Goal: Task Accomplishment & Management: Complete application form

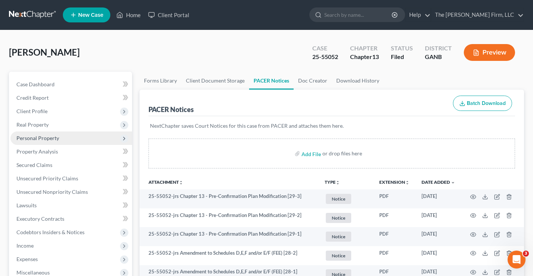
click at [33, 139] on span "Personal Property" at bounding box center [37, 138] width 43 height 6
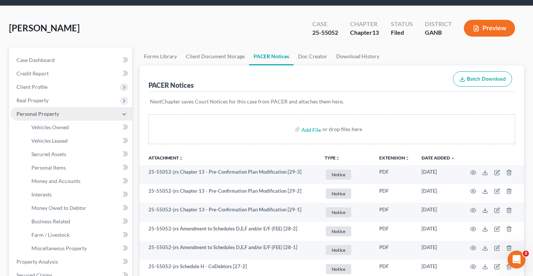
scroll to position [37, 0]
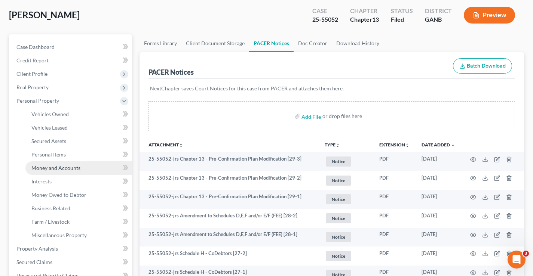
click at [56, 166] on span "Money and Accounts" at bounding box center [55, 168] width 49 height 6
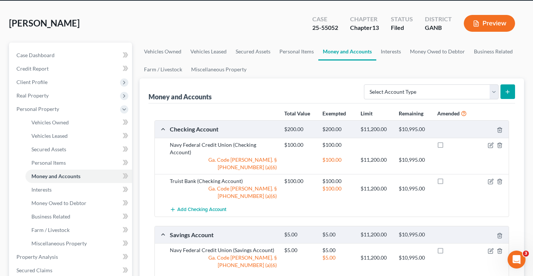
scroll to position [75, 0]
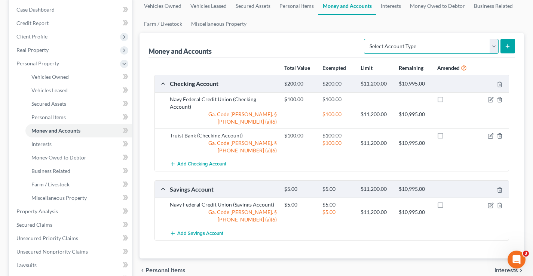
click at [493, 47] on select "Select Account Type Brokerage Cash on Hand Certificates of Deposit Checking Acc…" at bounding box center [431, 46] width 135 height 15
click at [355, 24] on ul "Vehicles Owned Vehicles Leased Secured Assets Personal Items Money and Accounts…" at bounding box center [331, 15] width 384 height 36
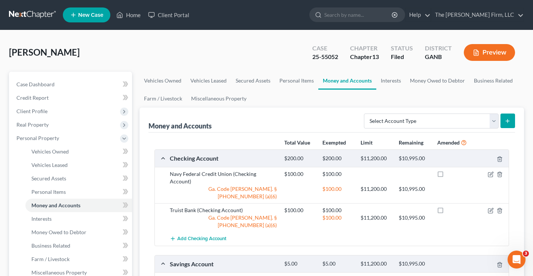
click at [40, 13] on link at bounding box center [33, 14] width 48 height 13
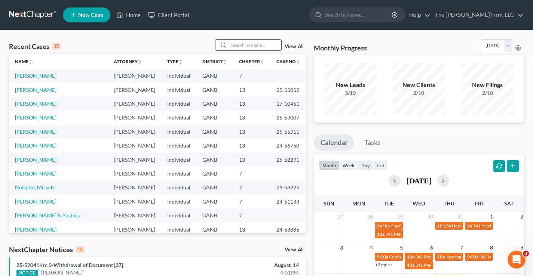
click at [245, 46] on input "search" at bounding box center [255, 45] width 52 height 11
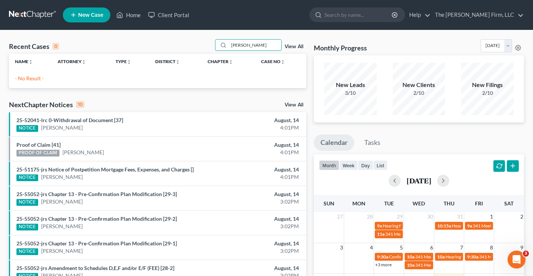
type input "[PERSON_NAME]"
click at [86, 13] on span "New Case" at bounding box center [90, 15] width 25 height 6
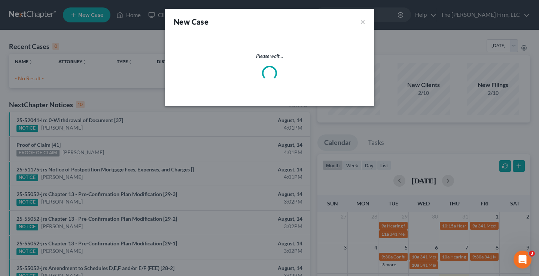
select select "18"
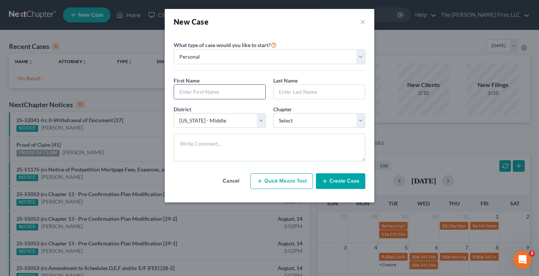
drag, startPoint x: 180, startPoint y: 93, endPoint x: 188, endPoint y: 88, distance: 9.4
click at [180, 93] on input "text" at bounding box center [219, 92] width 91 height 14
type input "[PERSON_NAME]"
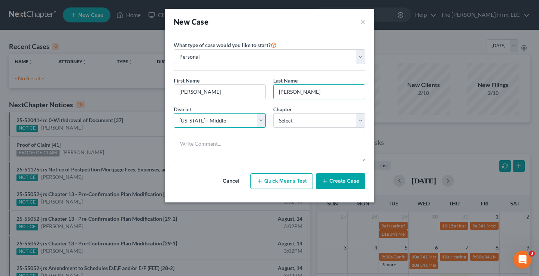
click at [258, 124] on select "Select [US_STATE] - [GEOGRAPHIC_DATA] [US_STATE] - [GEOGRAPHIC_DATA][US_STATE] …" at bounding box center [220, 120] width 92 height 15
select select "19"
click at [174, 113] on select "Select [US_STATE] - [GEOGRAPHIC_DATA] [US_STATE] - [GEOGRAPHIC_DATA][US_STATE] …" at bounding box center [220, 120] width 92 height 15
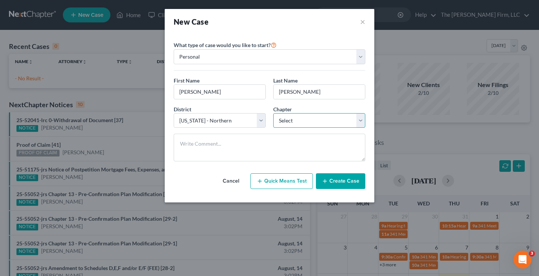
click at [321, 120] on select "Select 7 11 12 13" at bounding box center [319, 120] width 92 height 15
select select "0"
click at [273, 113] on select "Select 7 11 12 13" at bounding box center [319, 120] width 92 height 15
click at [341, 180] on button "Create Case" at bounding box center [340, 182] width 49 height 16
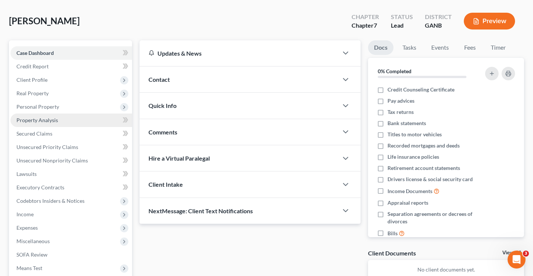
scroll to position [75, 0]
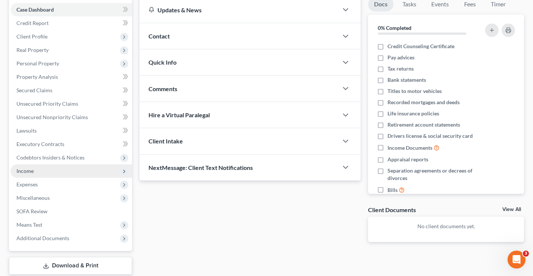
click at [21, 171] on span "Income" at bounding box center [24, 171] width 17 height 6
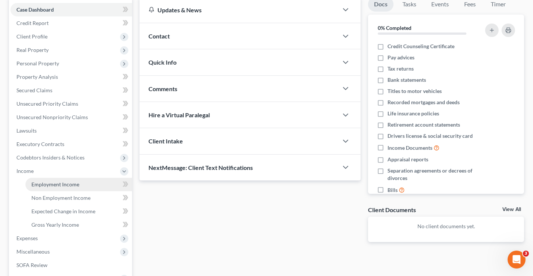
click at [50, 185] on span "Employment Income" at bounding box center [55, 184] width 48 height 6
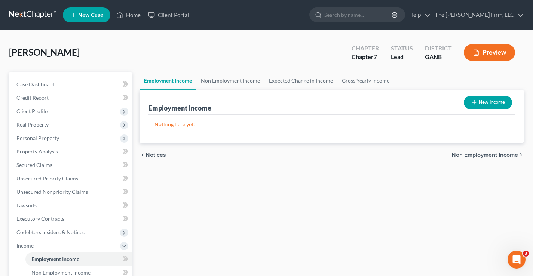
click at [493, 99] on button "New Income" at bounding box center [488, 103] width 48 height 14
select select "0"
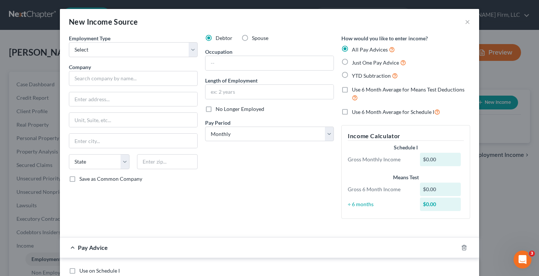
click at [352, 60] on label "Just One Pay Advice" at bounding box center [379, 62] width 54 height 9
click at [355, 60] on input "Just One Pay Advice" at bounding box center [357, 60] width 5 height 5
radio input "true"
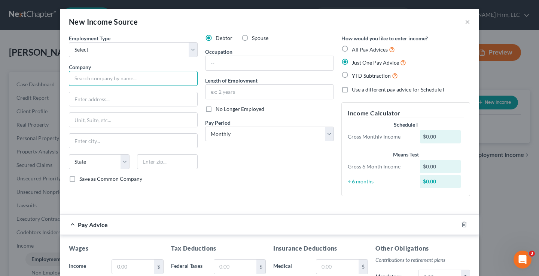
click at [80, 76] on input "text" at bounding box center [133, 78] width 129 height 15
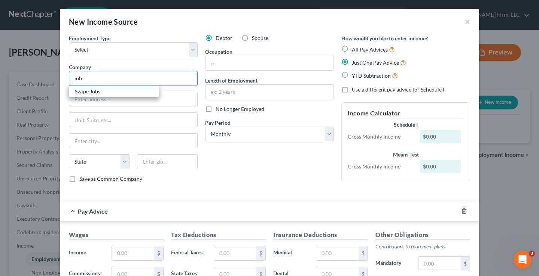
type input "job"
click at [185, 189] on div "Employment Type * Select Full or [DEMOGRAPHIC_DATA] Employment Self Employment …" at bounding box center [269, 114] width 408 height 161
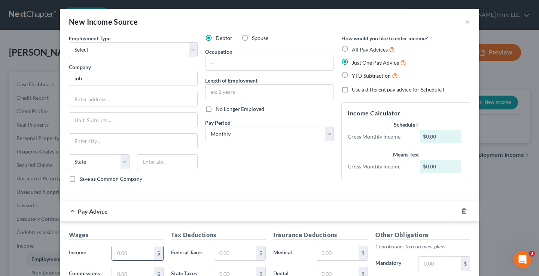
click at [120, 250] on input "text" at bounding box center [133, 253] width 42 height 14
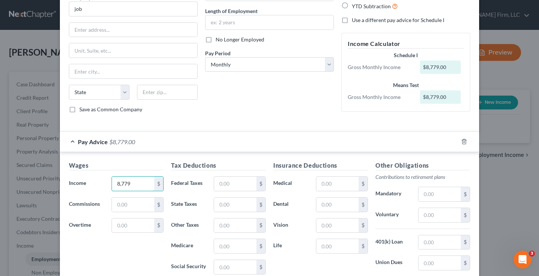
scroll to position [75, 0]
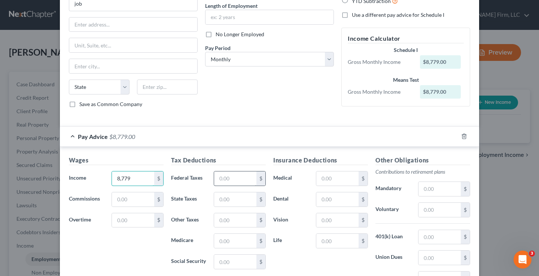
type input "8,779"
click at [233, 180] on input "text" at bounding box center [235, 179] width 42 height 14
drag, startPoint x: 228, startPoint y: 178, endPoint x: 202, endPoint y: 178, distance: 26.9
click at [202, 178] on div "Federal Taxes 588 $" at bounding box center [218, 178] width 102 height 15
type input "0"
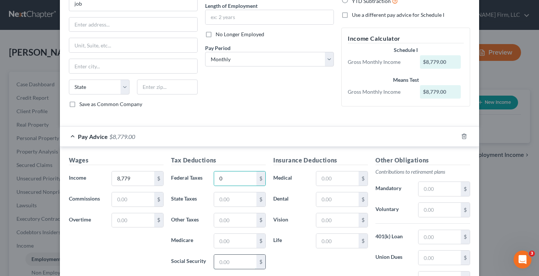
click at [224, 267] on input "text" at bounding box center [235, 262] width 42 height 14
type input "520"
click at [218, 242] on input "text" at bounding box center [235, 241] width 42 height 14
type input "122"
click at [221, 219] on input "text" at bounding box center [235, 221] width 42 height 14
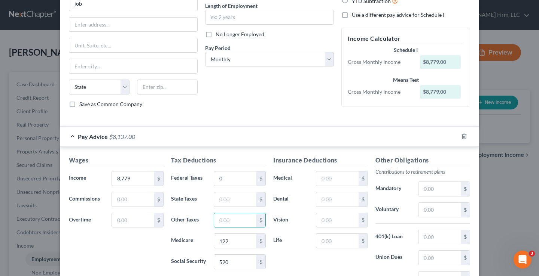
click at [120, 253] on div "Wages Income * 8,779 $ Commissions $ Overtime $" at bounding box center [116, 216] width 102 height 120
click at [318, 242] on input "text" at bounding box center [337, 241] width 42 height 14
type input "82"
click at [316, 224] on input "text" at bounding box center [337, 221] width 42 height 14
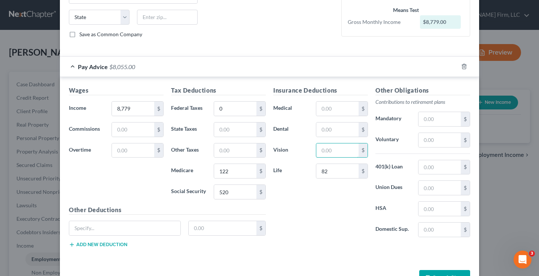
scroll to position [169, 0]
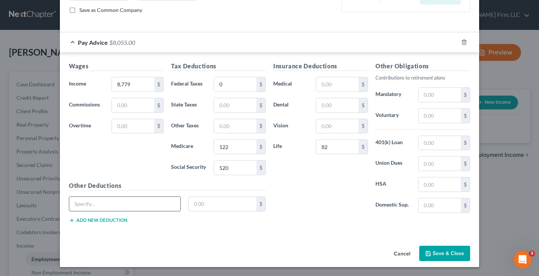
click at [82, 203] on input "text" at bounding box center [124, 204] width 111 height 14
type input "LTD"
click at [188, 204] on input "text" at bounding box center [222, 204] width 68 height 14
type input "59"
click at [289, 199] on div "Insurance Deductions Medical $ Dental $ Vision $ Life 82 $" at bounding box center [320, 140] width 102 height 157
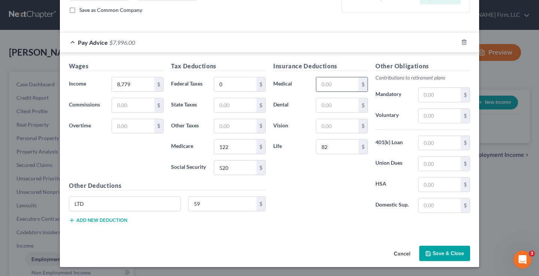
click at [329, 84] on input "text" at bounding box center [337, 84] width 42 height 14
type input "201"
click at [316, 105] on input "text" at bounding box center [337, 105] width 42 height 14
click at [294, 208] on div "Insurance Deductions Medical 201 $ Dental $ Vision $ Life 82 $" at bounding box center [320, 140] width 102 height 157
click at [450, 257] on button "Save & Close" at bounding box center [444, 254] width 51 height 16
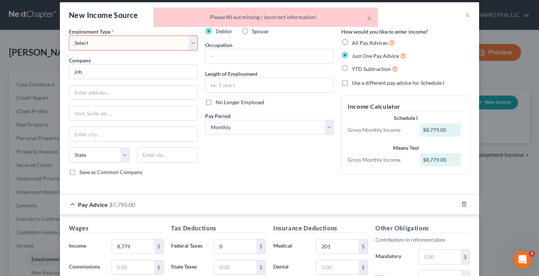
scroll to position [0, 0]
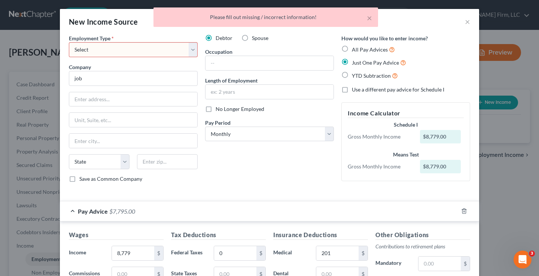
click at [122, 49] on select "Select Full or [DEMOGRAPHIC_DATA] Employment Self Employment" at bounding box center [133, 49] width 129 height 15
select select "0"
click at [69, 42] on select "Select Full or [DEMOGRAPHIC_DATA] Employment Self Employment" at bounding box center [133, 49] width 129 height 15
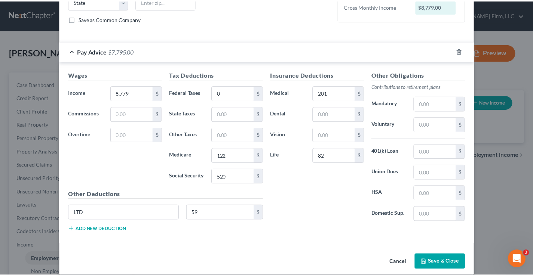
scroll to position [169, 0]
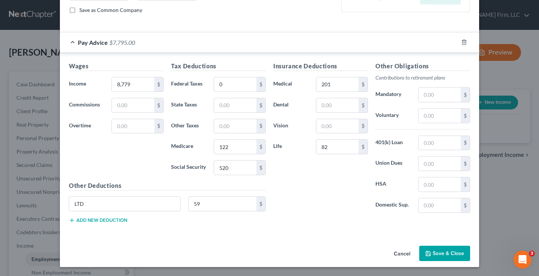
click at [445, 252] on button "Save & Close" at bounding box center [444, 254] width 51 height 16
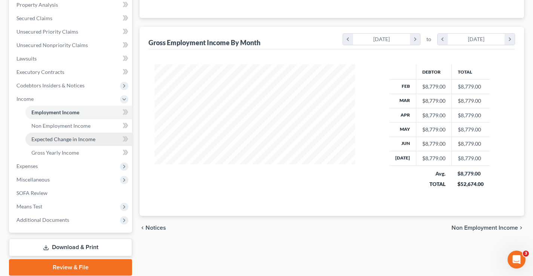
scroll to position [150, 0]
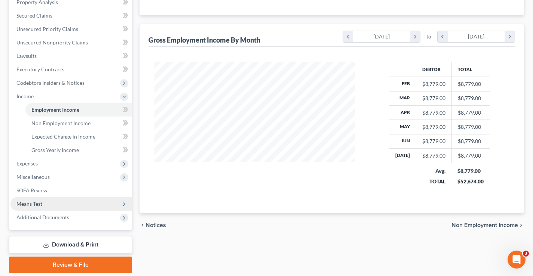
click at [29, 204] on span "Means Test" at bounding box center [29, 204] width 26 height 6
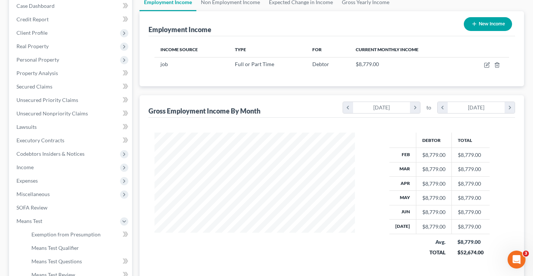
scroll to position [0, 0]
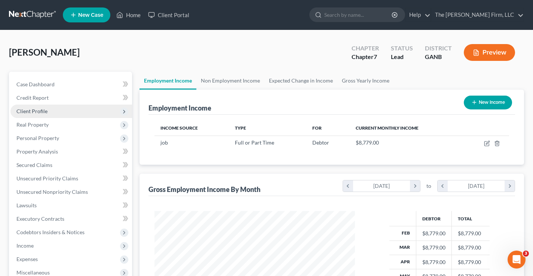
click at [26, 114] on span "Client Profile" at bounding box center [31, 111] width 31 height 6
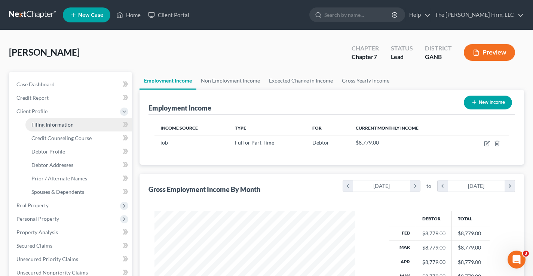
click at [46, 123] on span "Filing Information" at bounding box center [52, 125] width 42 height 6
select select "1"
select select "0"
select select "19"
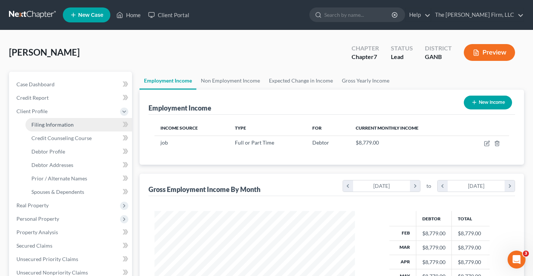
select select "0"
select select "10"
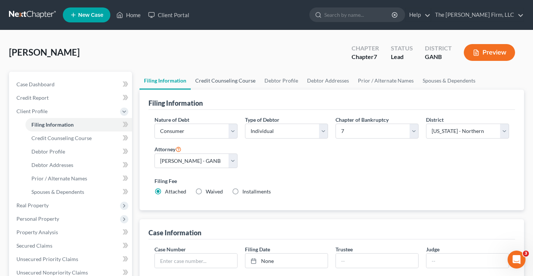
click at [239, 79] on link "Credit Counseling Course" at bounding box center [225, 81] width 69 height 18
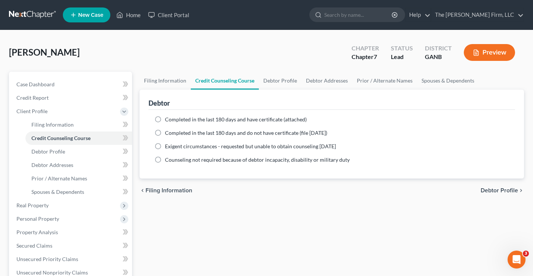
click at [165, 118] on label "Completed in the last 180 days and have certificate (attached)" at bounding box center [236, 119] width 142 height 7
click at [168, 118] on input "Completed in the last 180 days and have certificate (attached)" at bounding box center [170, 118] width 5 height 5
radio input "true"
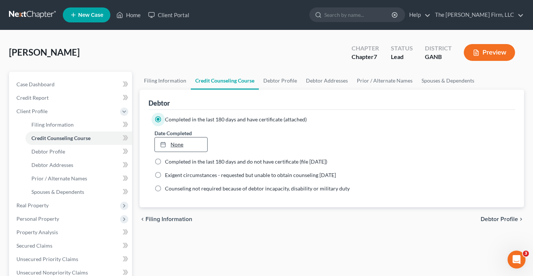
click at [178, 144] on link "None" at bounding box center [181, 145] width 52 height 14
type input "[DATE]"
click at [278, 82] on link "Debtor Profile" at bounding box center [280, 81] width 43 height 18
select select "0"
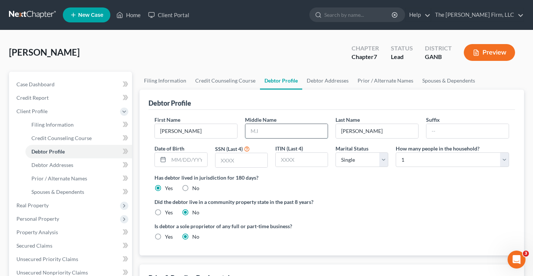
click at [271, 128] on input "text" at bounding box center [286, 131] width 82 height 14
click at [320, 81] on link "Debtor Addresses" at bounding box center [327, 81] width 51 height 18
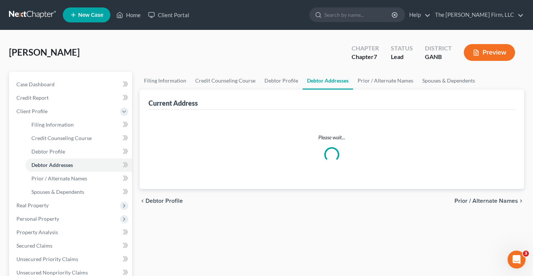
select select "0"
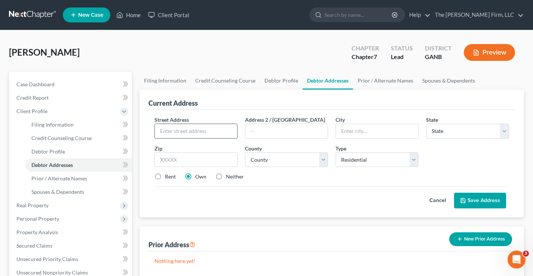
click at [166, 133] on input "text" at bounding box center [196, 131] width 82 height 14
click at [227, 46] on div "[PERSON_NAME] Upgraded Chapter Chapter 7 Status Lead District GANB Preview" at bounding box center [266, 55] width 515 height 33
click at [164, 129] on input "text" at bounding box center [196, 131] width 82 height 14
type input "[STREET_ADDRESS][PERSON_NAME]"
type input "[GEOGRAPHIC_DATA]"
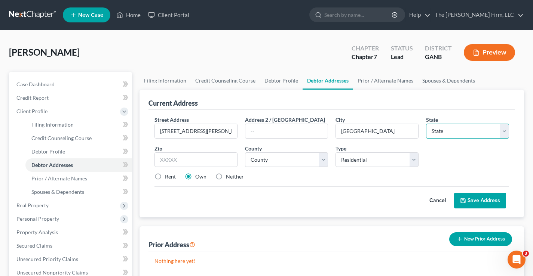
select select "10"
type input "30281"
click at [286, 157] on select "County [GEOGRAPHIC_DATA] [GEOGRAPHIC_DATA] [GEOGRAPHIC_DATA] [GEOGRAPHIC_DATA] …" at bounding box center [286, 160] width 83 height 15
select select "74"
click at [245, 153] on select "County [GEOGRAPHIC_DATA] [GEOGRAPHIC_DATA] [GEOGRAPHIC_DATA] [GEOGRAPHIC_DATA] …" at bounding box center [286, 160] width 83 height 15
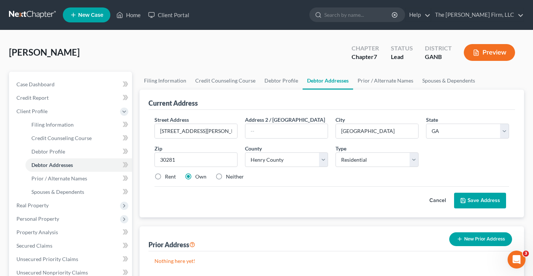
click at [261, 193] on div "Cancel Save Address" at bounding box center [331, 198] width 355 height 22
click at [165, 177] on label "Rent" at bounding box center [170, 176] width 11 height 7
click at [168, 177] on input "Rent" at bounding box center [170, 175] width 5 height 5
radio input "true"
click at [485, 201] on button "Save Address" at bounding box center [480, 201] width 52 height 16
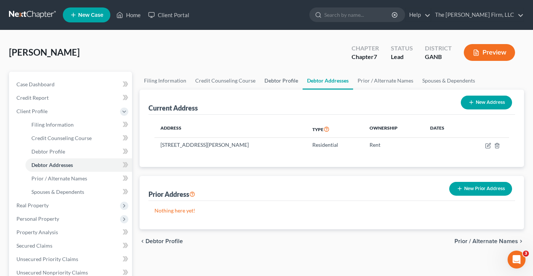
click at [263, 81] on link "Debtor Profile" at bounding box center [281, 81] width 43 height 18
select select "0"
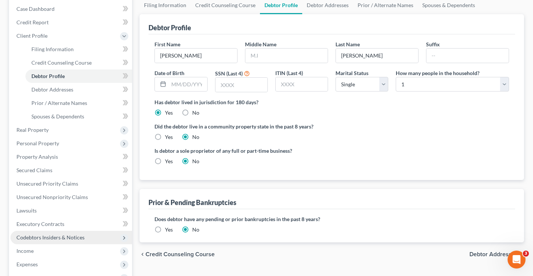
scroll to position [150, 0]
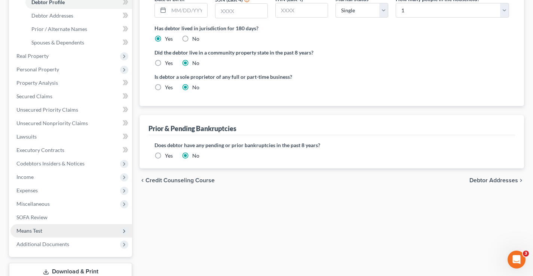
click at [29, 230] on span "Means Test" at bounding box center [29, 231] width 26 height 6
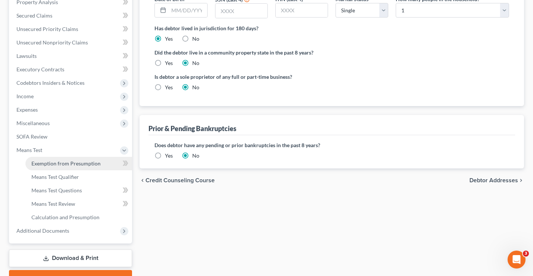
click at [96, 165] on span "Exemption from Presumption" at bounding box center [65, 163] width 69 height 6
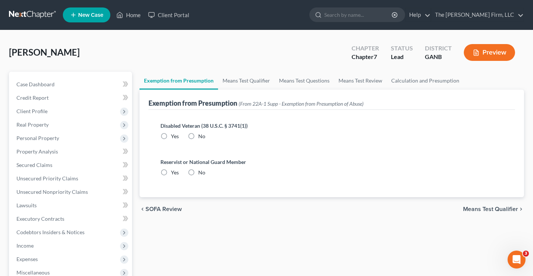
click at [198, 137] on label "No" at bounding box center [201, 136] width 7 height 7
click at [201, 137] on input "No" at bounding box center [203, 135] width 5 height 5
radio input "true"
click at [198, 174] on label "No" at bounding box center [201, 172] width 7 height 7
click at [201, 174] on input "No" at bounding box center [203, 171] width 5 height 5
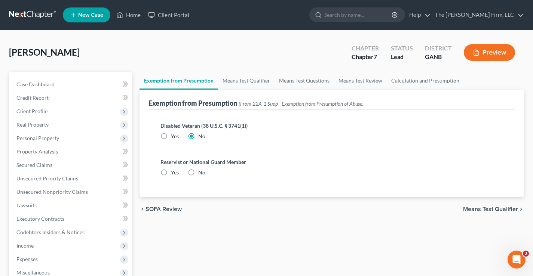
radio input "true"
click at [260, 79] on link "Means Test Qualifier" at bounding box center [246, 81] width 56 height 18
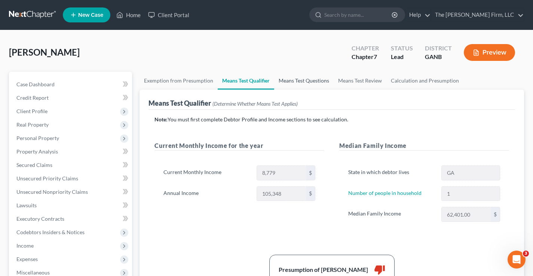
click at [315, 80] on link "Means Test Questions" at bounding box center [303, 81] width 59 height 18
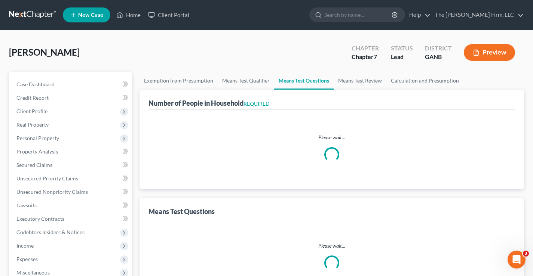
select select "0"
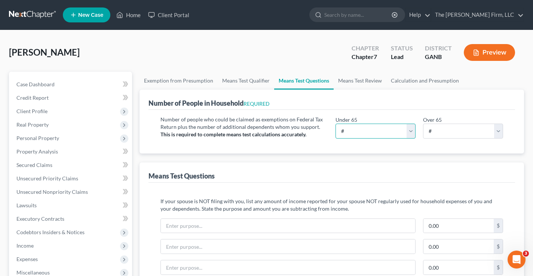
click at [362, 127] on select "# 0 1 2 3 4 5 6 7 8 9 10" at bounding box center [375, 131] width 80 height 15
select select "1"
click at [335, 124] on select "# 0 1 2 3 4 5 6 7 8 9 10" at bounding box center [375, 131] width 80 height 15
click at [289, 59] on div "[PERSON_NAME] Upgraded Chapter Chapter 7 Status Lead District GANB Preview" at bounding box center [266, 55] width 515 height 33
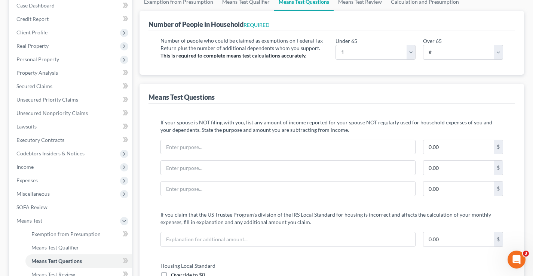
scroll to position [150, 0]
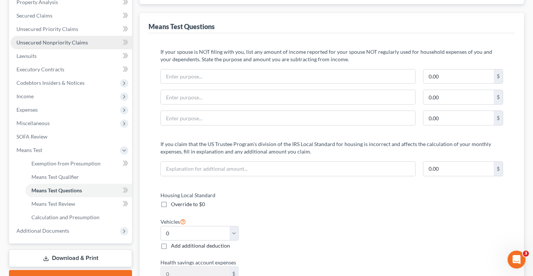
click at [33, 42] on span "Unsecured Nonpriority Claims" at bounding box center [51, 42] width 71 height 6
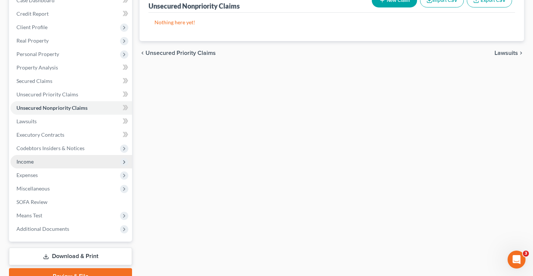
scroll to position [121, 0]
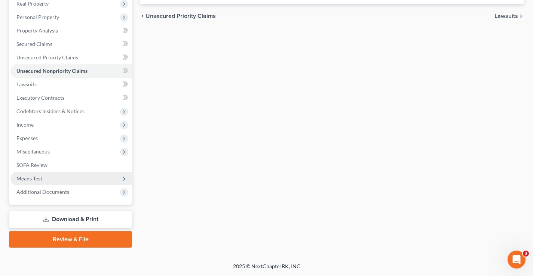
click at [28, 176] on span "Means Test" at bounding box center [29, 178] width 26 height 6
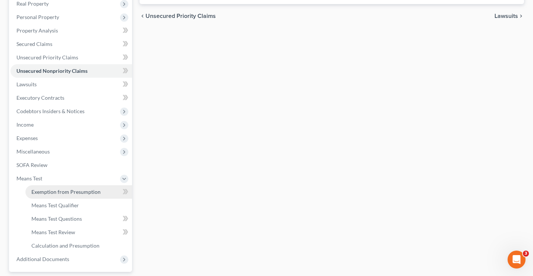
click at [80, 192] on span "Exemption from Presumption" at bounding box center [65, 192] width 69 height 6
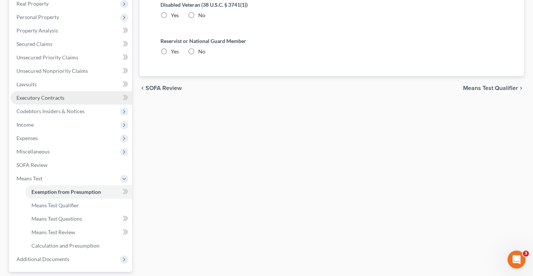
radio input "true"
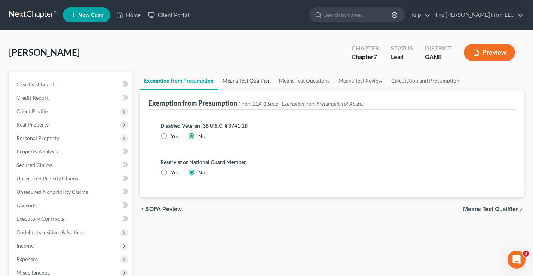
click at [249, 81] on link "Means Test Qualifier" at bounding box center [246, 81] width 56 height 18
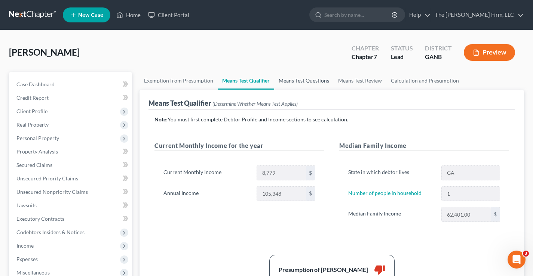
click at [314, 83] on link "Means Test Questions" at bounding box center [303, 81] width 59 height 18
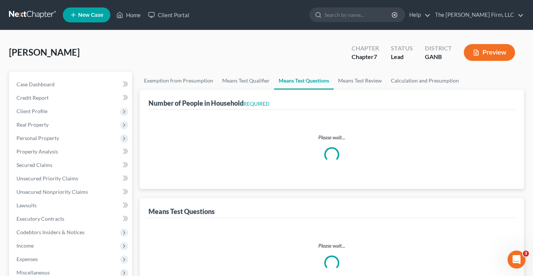
select select "1"
select select "0"
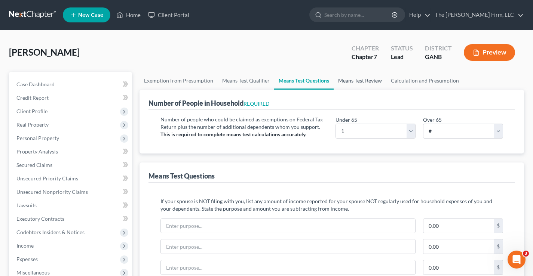
click at [355, 81] on link "Means Test Review" at bounding box center [360, 81] width 53 height 18
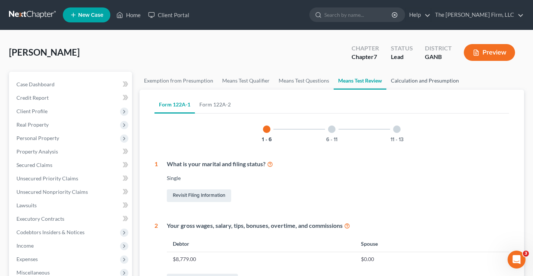
click at [409, 80] on link "Calculation and Presumption" at bounding box center [424, 81] width 77 height 18
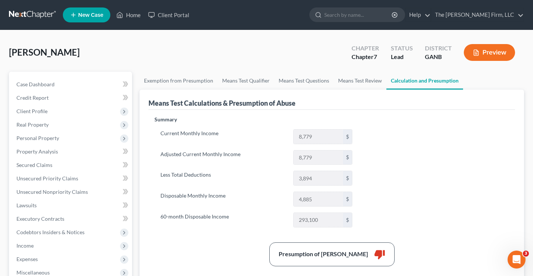
click at [484, 55] on button "Preview" at bounding box center [489, 52] width 51 height 17
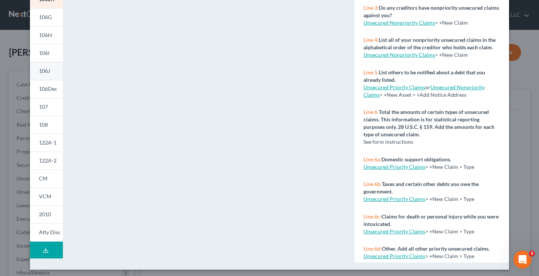
scroll to position [145, 0]
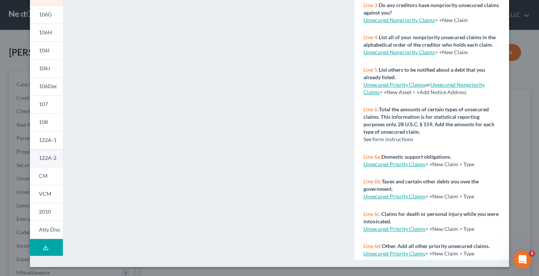
click at [43, 159] on span "122A-2" at bounding box center [48, 158] width 18 height 6
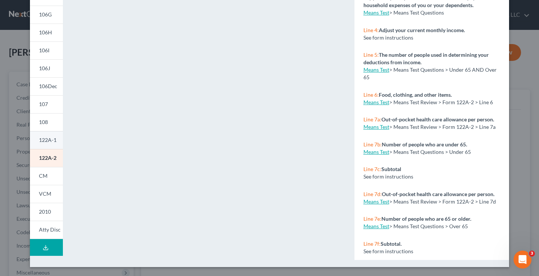
click at [42, 139] on span "122A-1" at bounding box center [48, 140] width 18 height 6
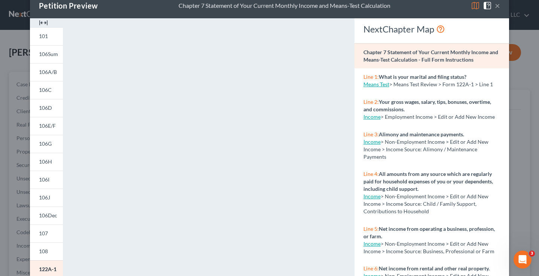
scroll to position [0, 0]
